Goal: Information Seeking & Learning: Learn about a topic

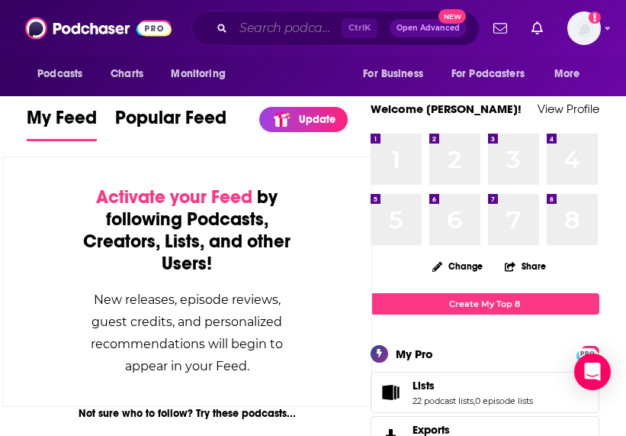
click at [312, 18] on input "Search podcasts, credits, & more..." at bounding box center [287, 28] width 108 height 24
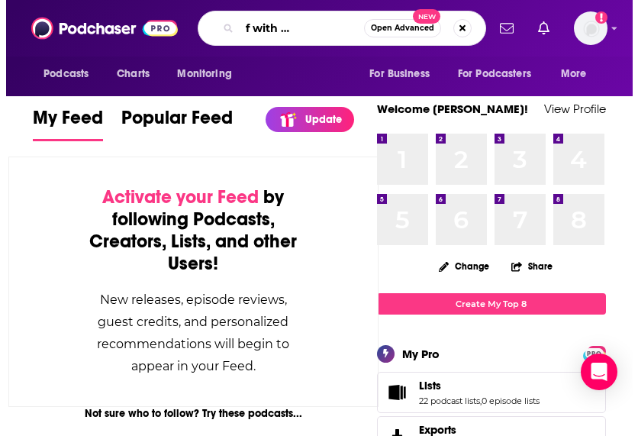
scroll to position [0, 70]
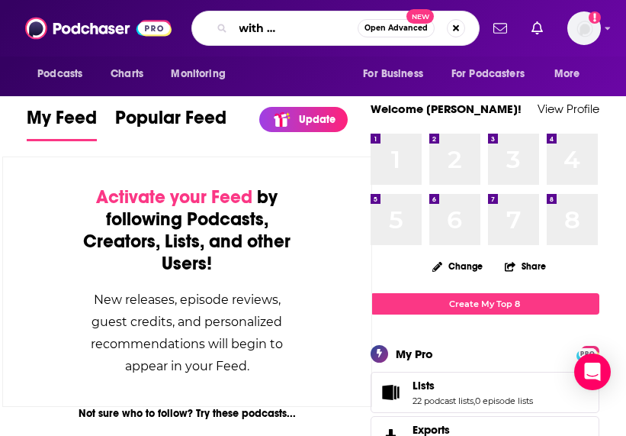
type input "off the shelf with morgann book"
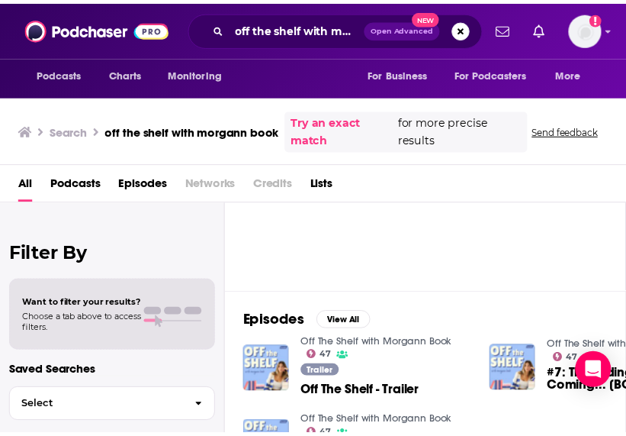
scroll to position [127, 0]
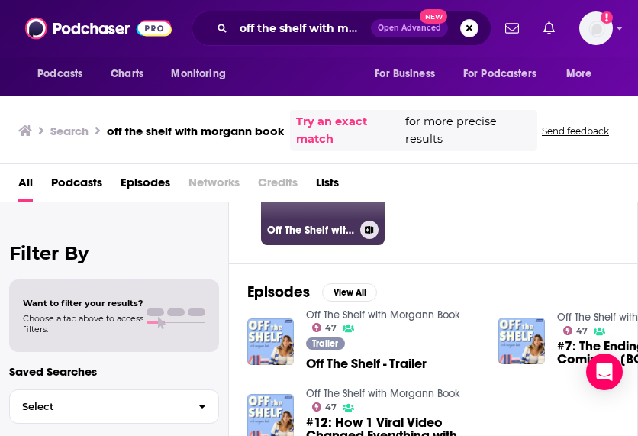
click at [321, 210] on link "47 Off The Shelf with Morgann Book" at bounding box center [323, 183] width 124 height 124
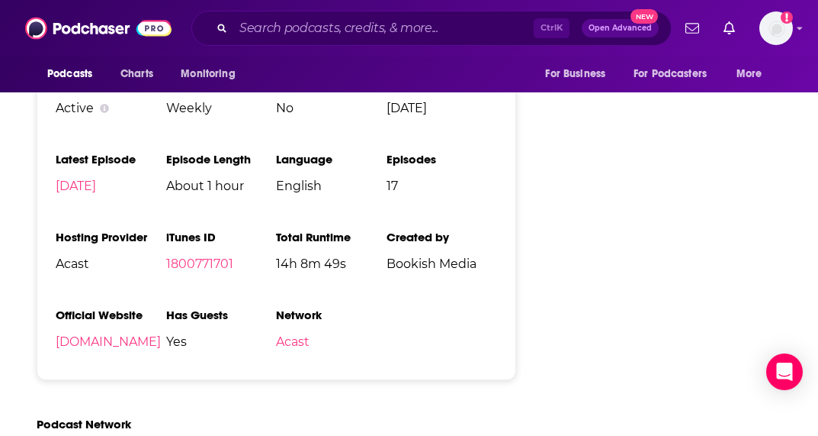
scroll to position [2180, 0]
